Goal: Task Accomplishment & Management: Use online tool/utility

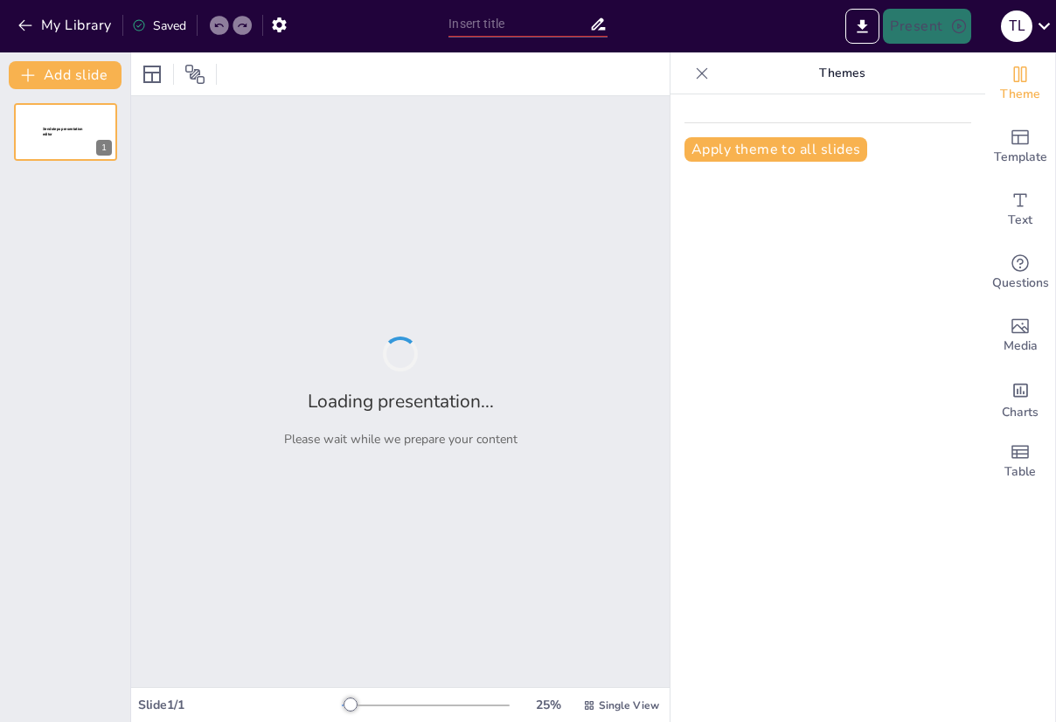
type input "坚持自我的力量：逆旅中的守心者"
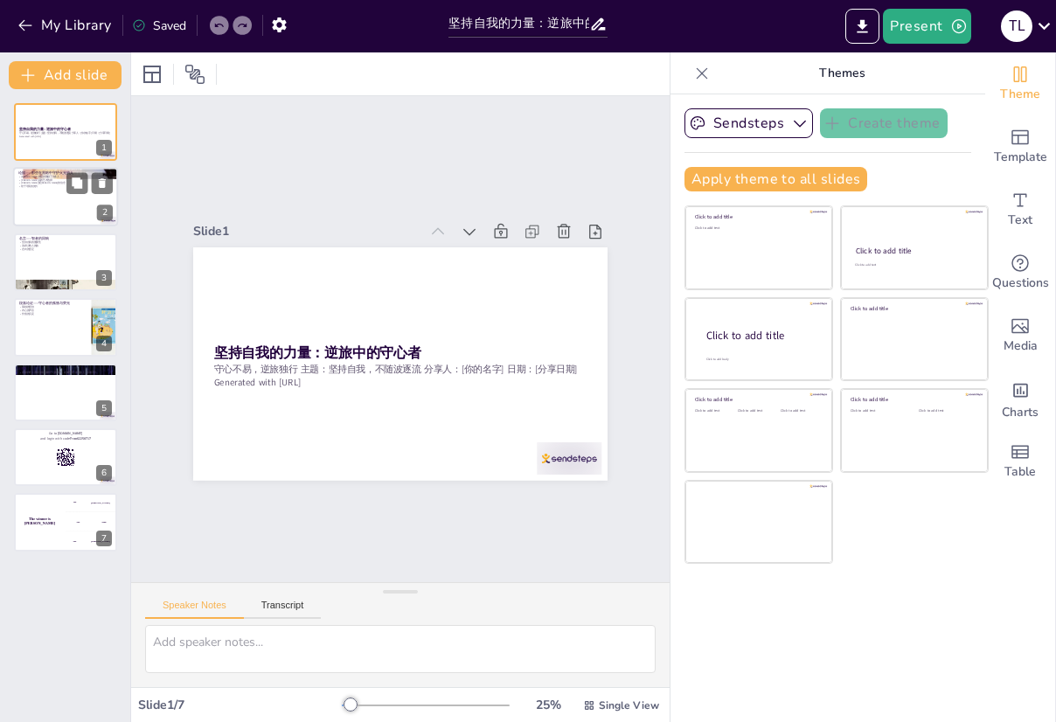
click at [64, 179] on p "[PERSON_NAME]高的艺术选择" at bounding box center [65, 179] width 94 height 3
type textarea "J.K.罗琳的故事让我们看到，尽管面临重重困难，她依然坚持自己的写作梦想，最终创造了《哈利·波特》这一经典作品。她的经历鼓励了许多人在追求梦想的道路上不轻言放…"
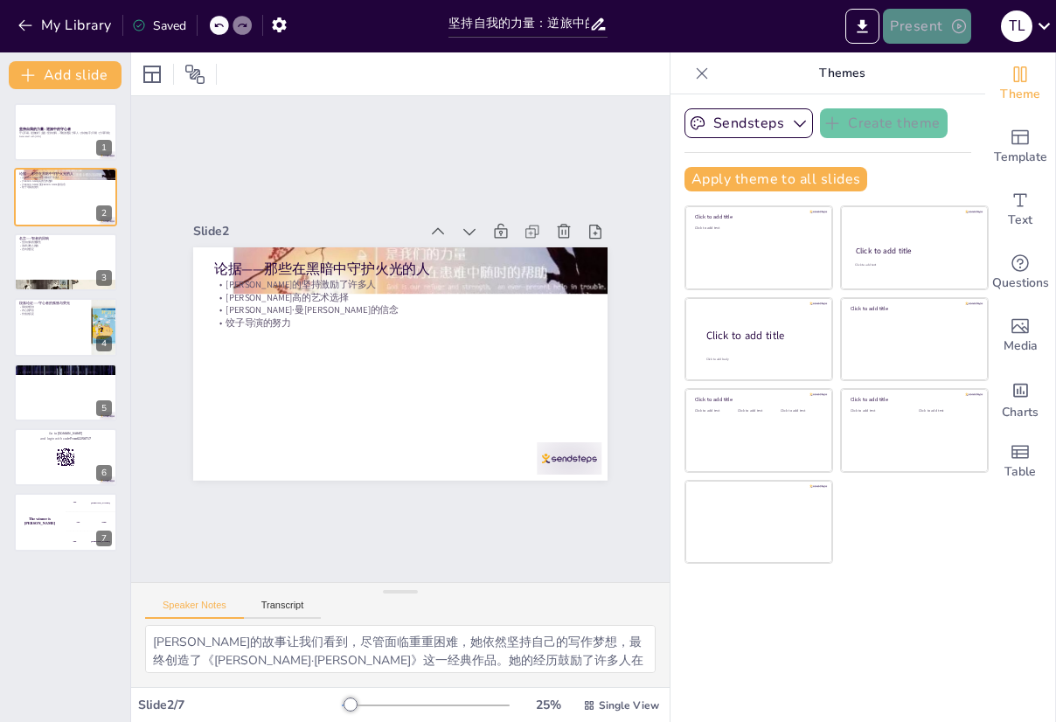
click at [958, 25] on icon "button" at bounding box center [958, 25] width 17 height 17
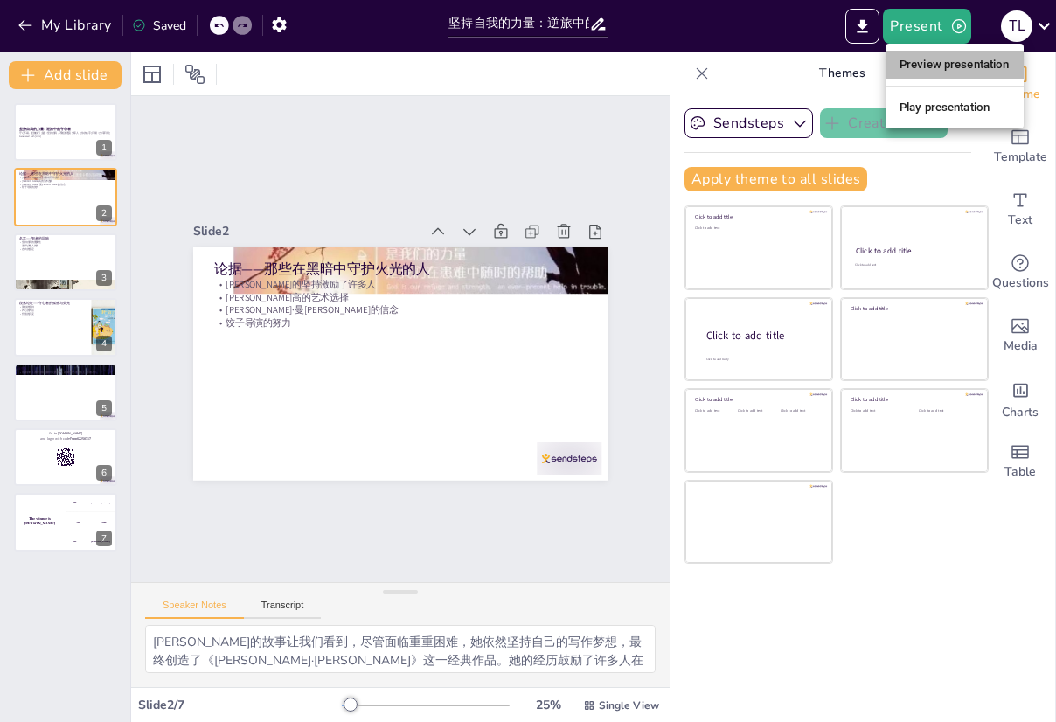
click at [935, 66] on li "Preview presentation" at bounding box center [955, 65] width 138 height 28
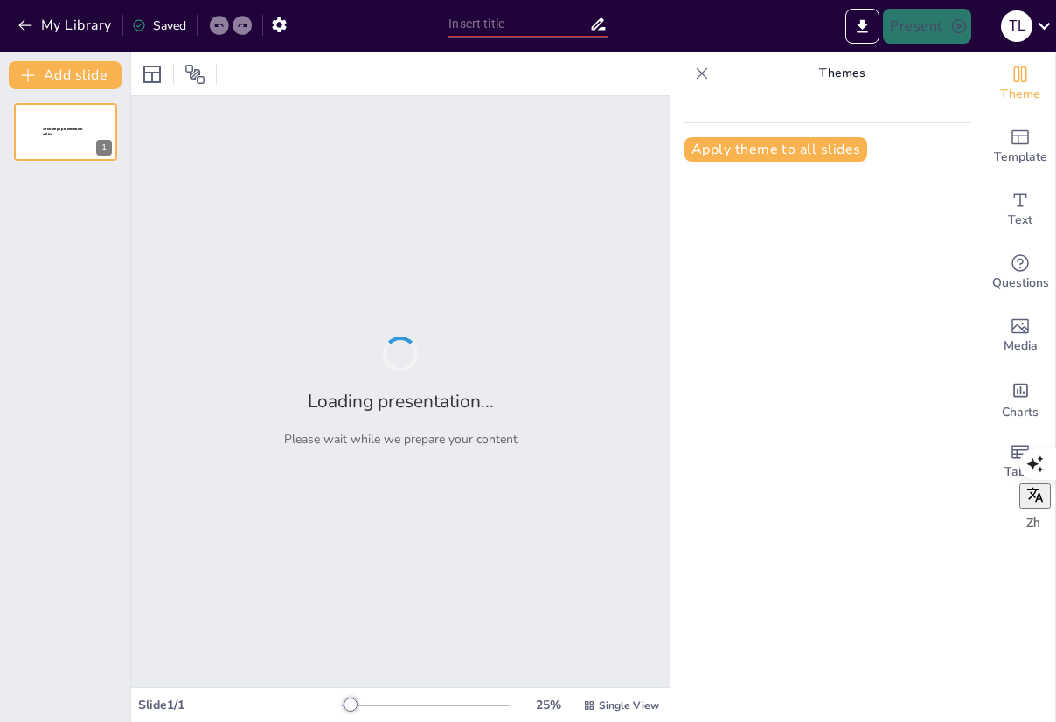
type input "坚持自我的力量：逆旅中的守心者"
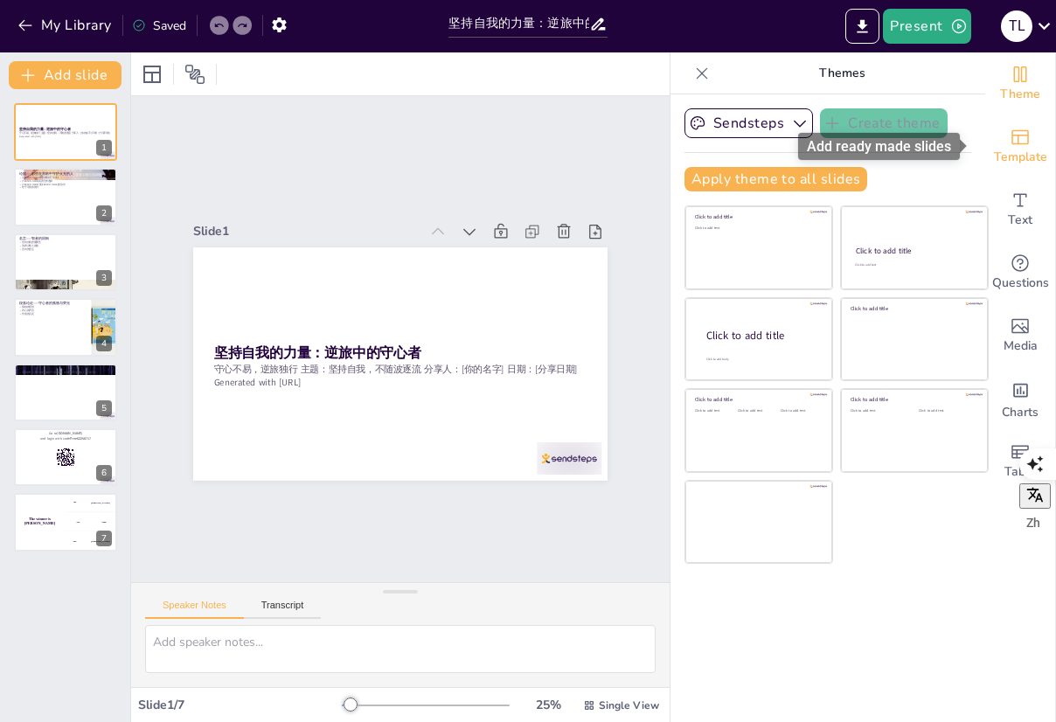
click at [1006, 148] on span "Template" at bounding box center [1020, 157] width 53 height 19
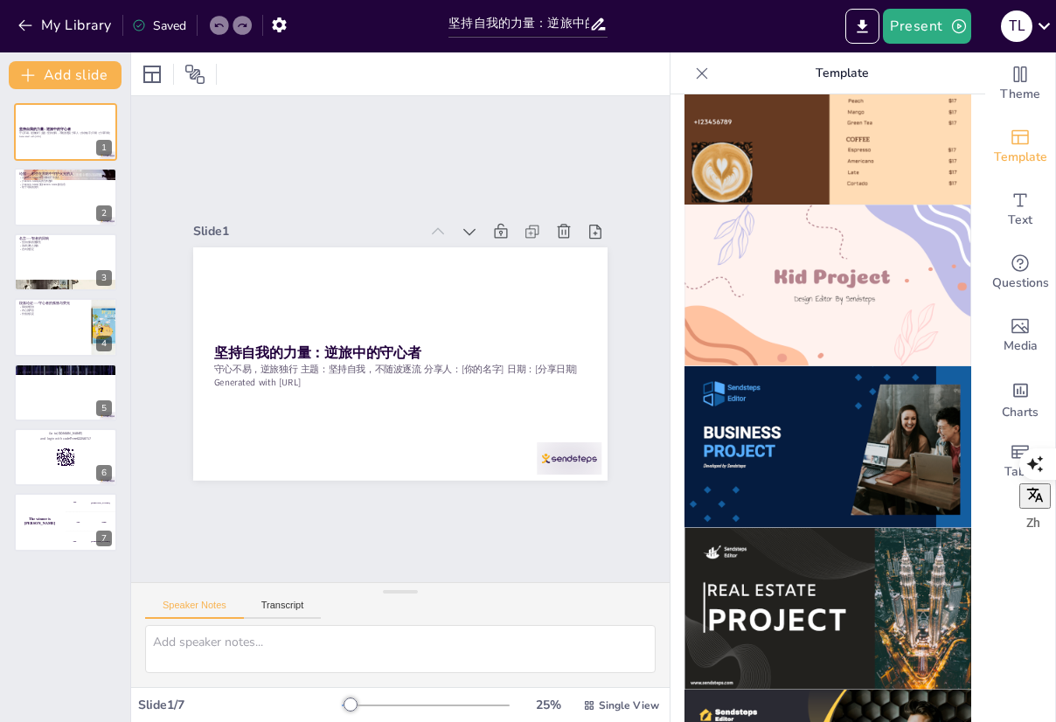
scroll to position [1224, 0]
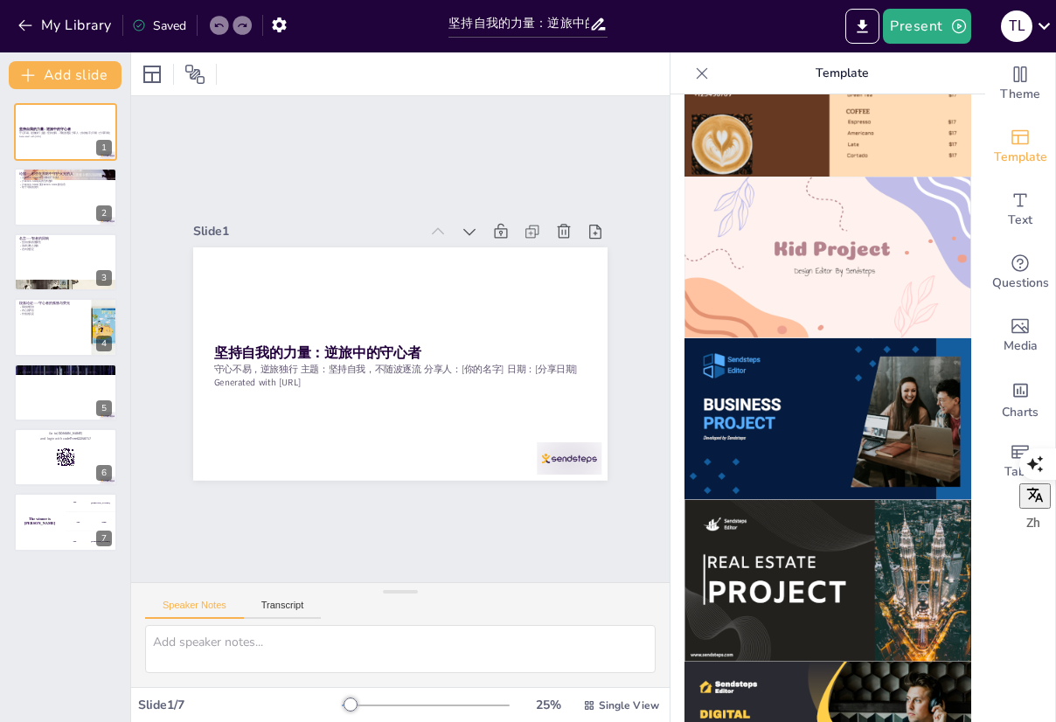
click at [802, 243] on img at bounding box center [827, 258] width 287 height 162
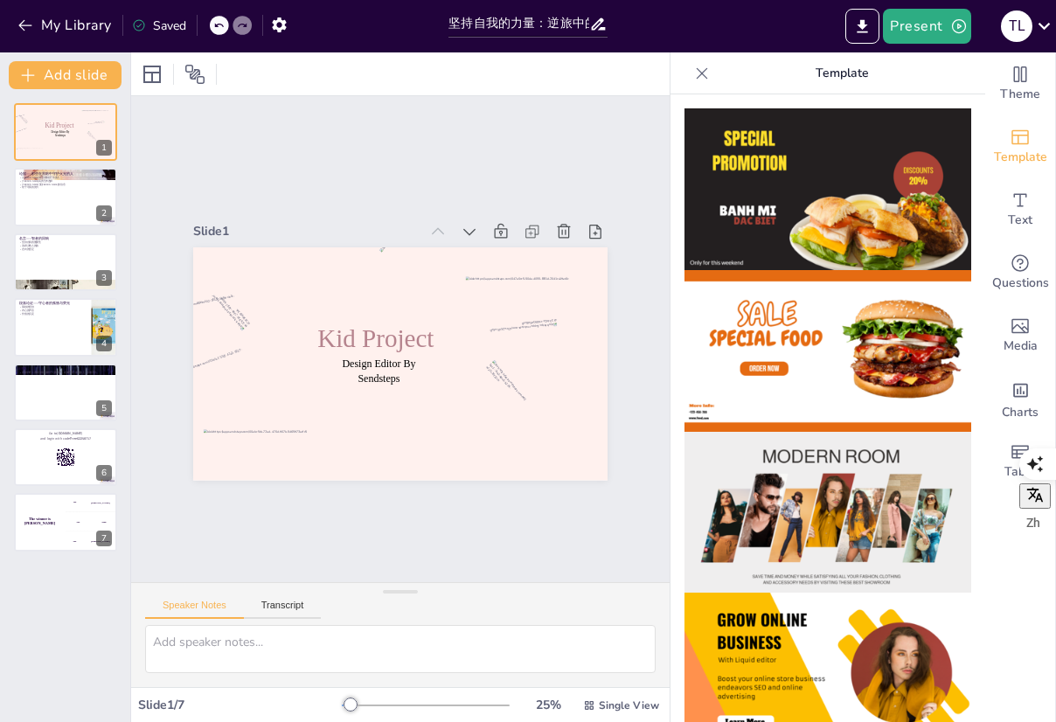
scroll to position [0, 0]
click at [1014, 205] on icon "Add text boxes" at bounding box center [1020, 200] width 21 height 21
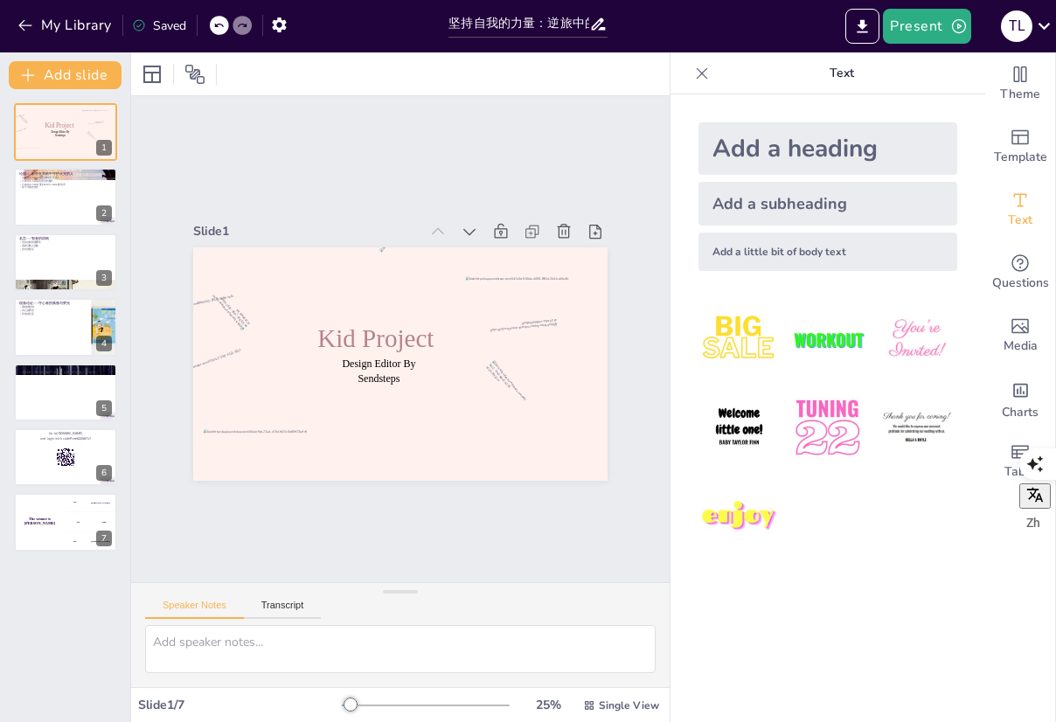
click at [882, 341] on img at bounding box center [916, 339] width 81 height 81
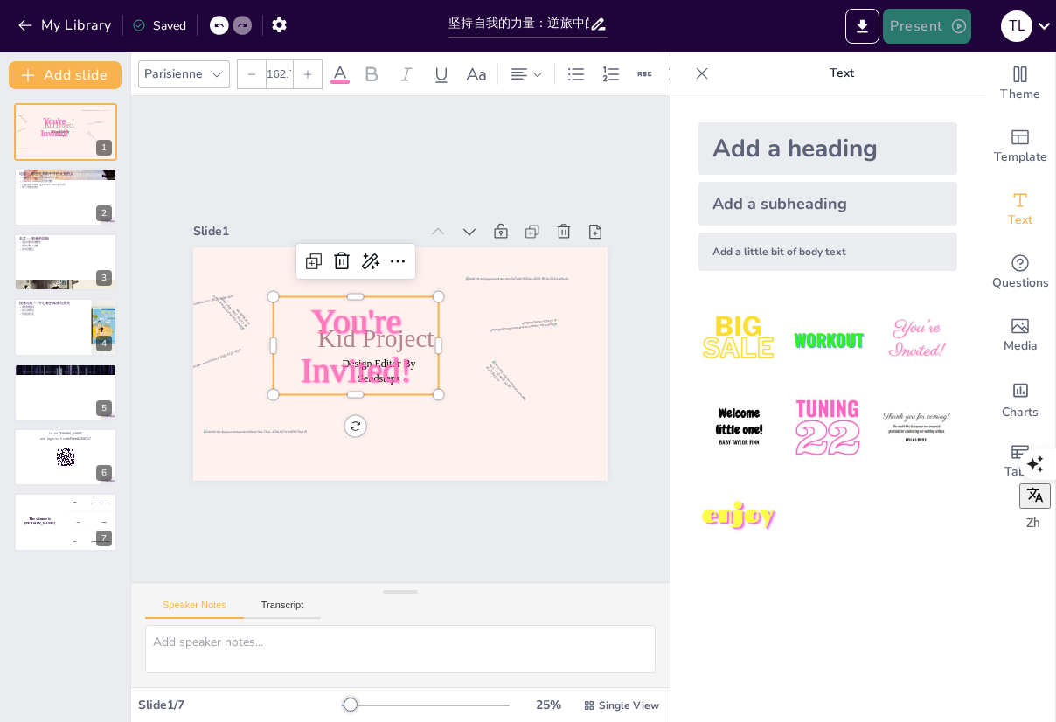
click at [957, 24] on icon "button" at bounding box center [959, 26] width 14 height 14
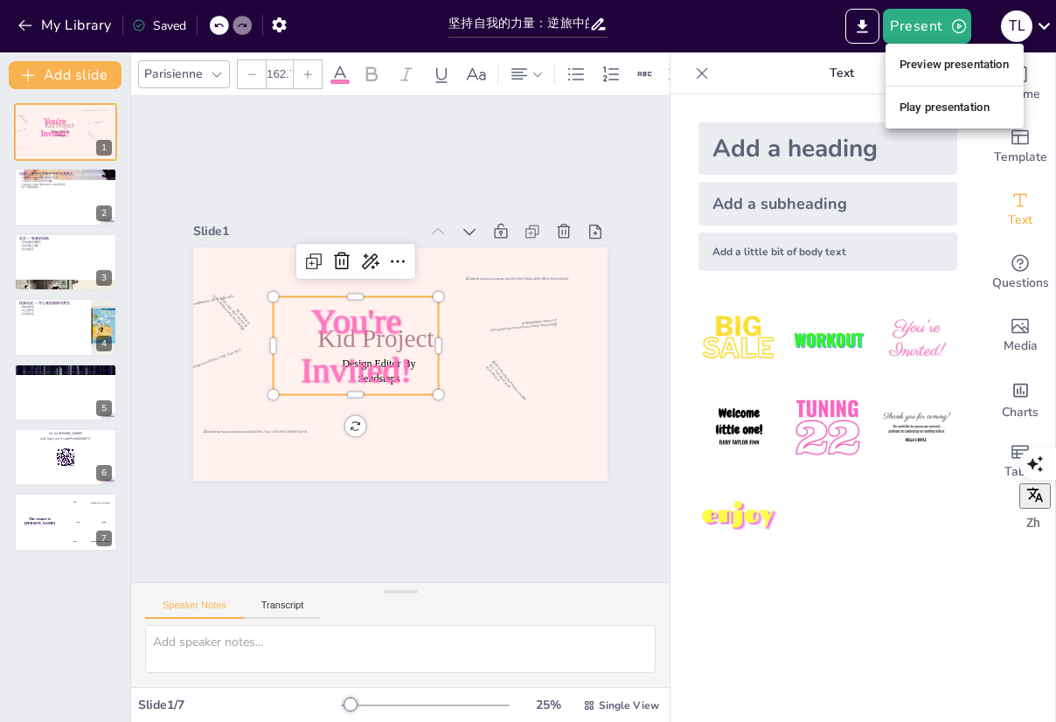
click at [937, 101] on li "Play presentation" at bounding box center [955, 108] width 138 height 28
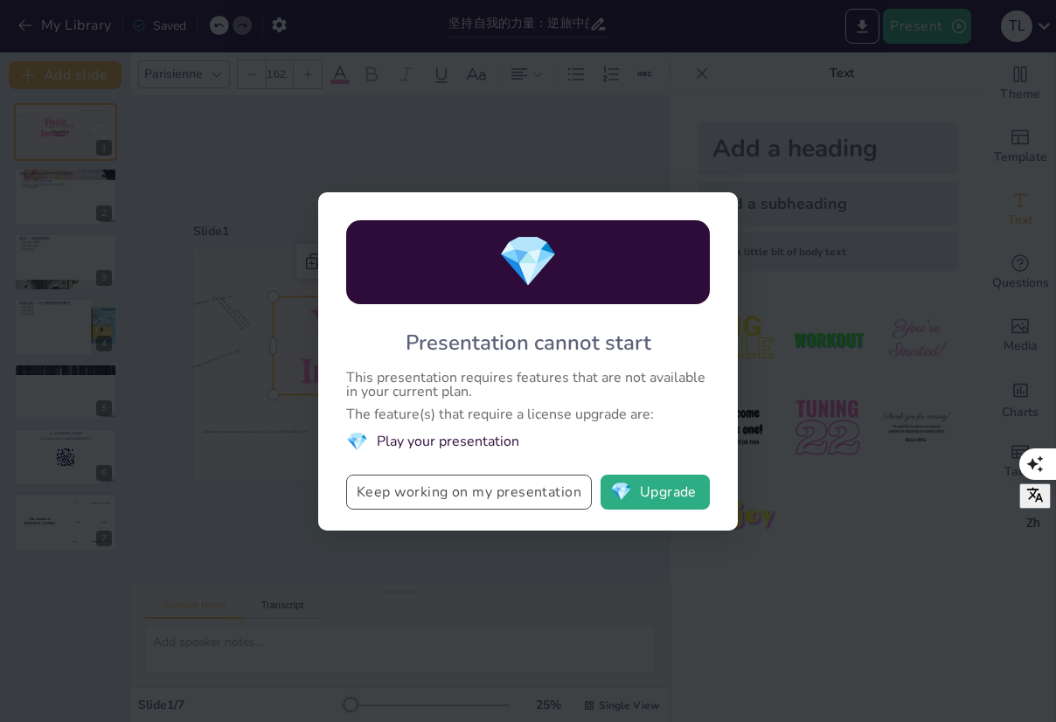
click at [548, 498] on button "Keep working on my presentation" at bounding box center [469, 492] width 246 height 35
